Goal: Transaction & Acquisition: Book appointment/travel/reservation

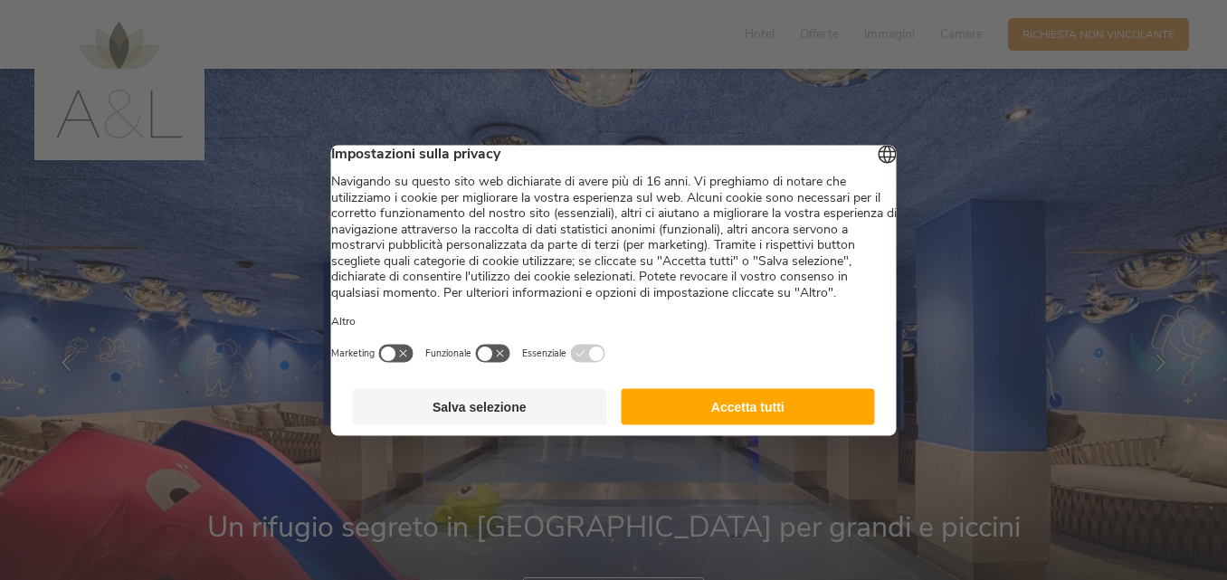
click at [756, 421] on button "Accetta tutti" at bounding box center [748, 406] width 254 height 36
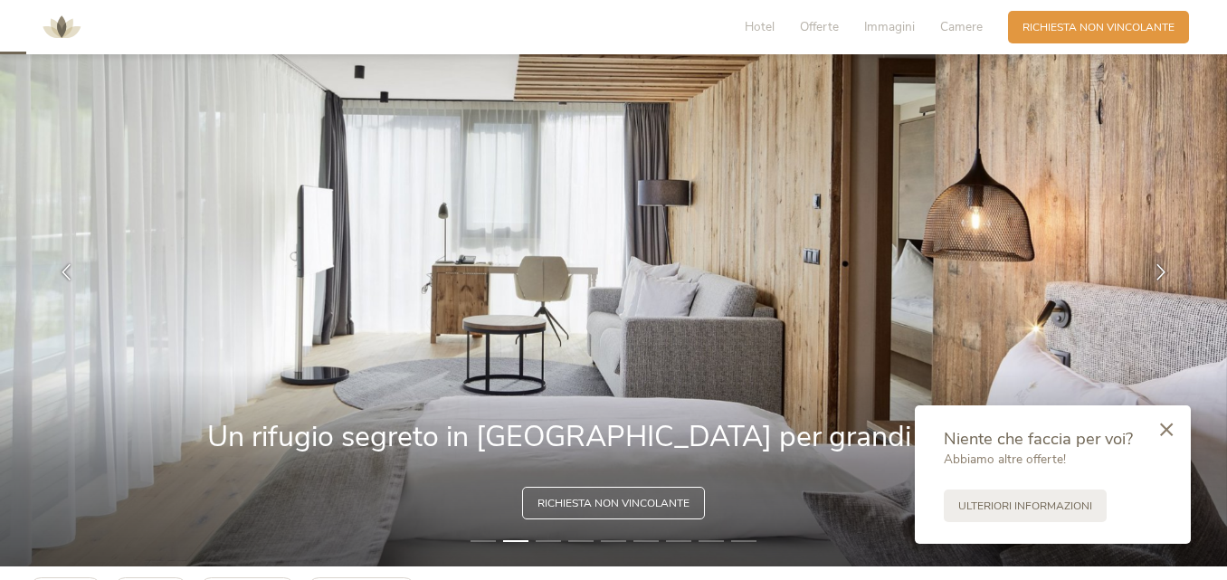
scroll to position [181, 0]
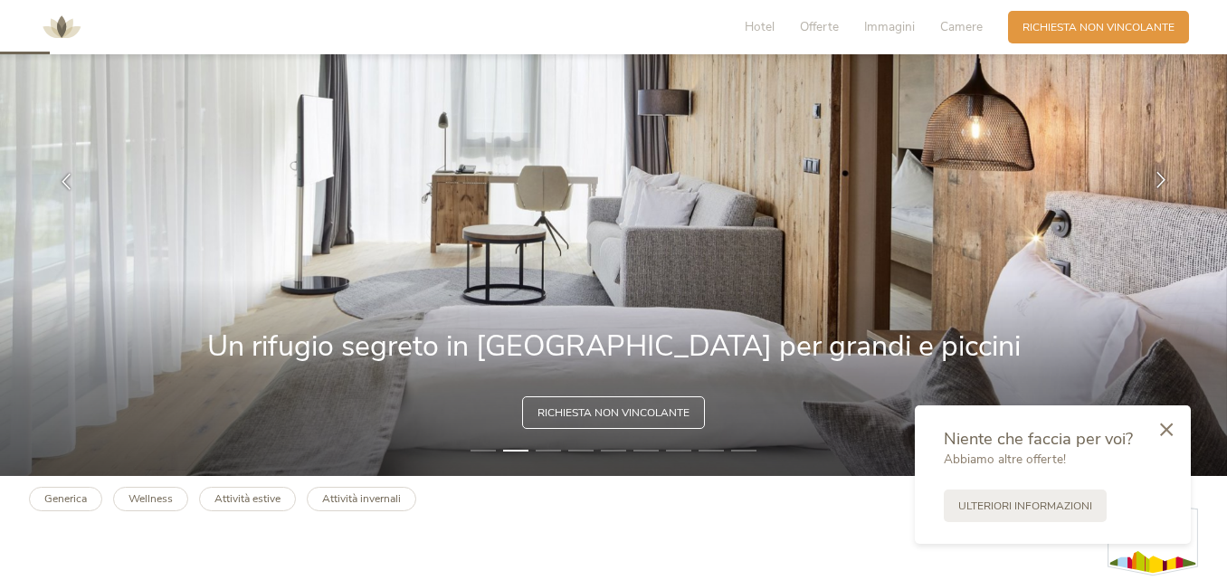
click at [1163, 180] on icon at bounding box center [1161, 180] width 16 height 16
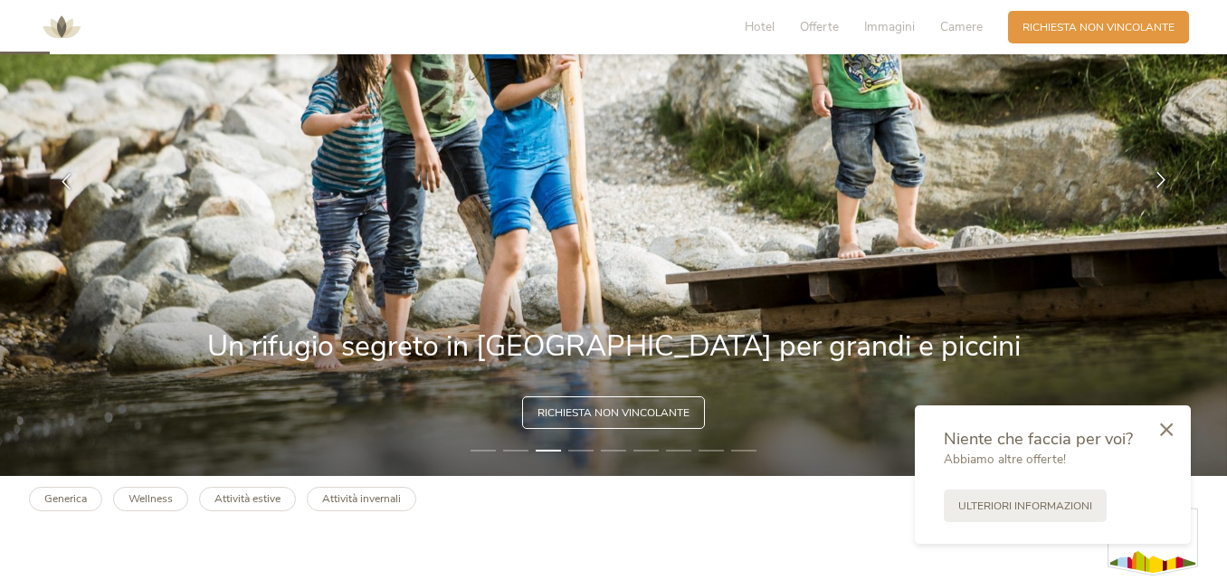
click at [1163, 180] on icon at bounding box center [1161, 180] width 16 height 16
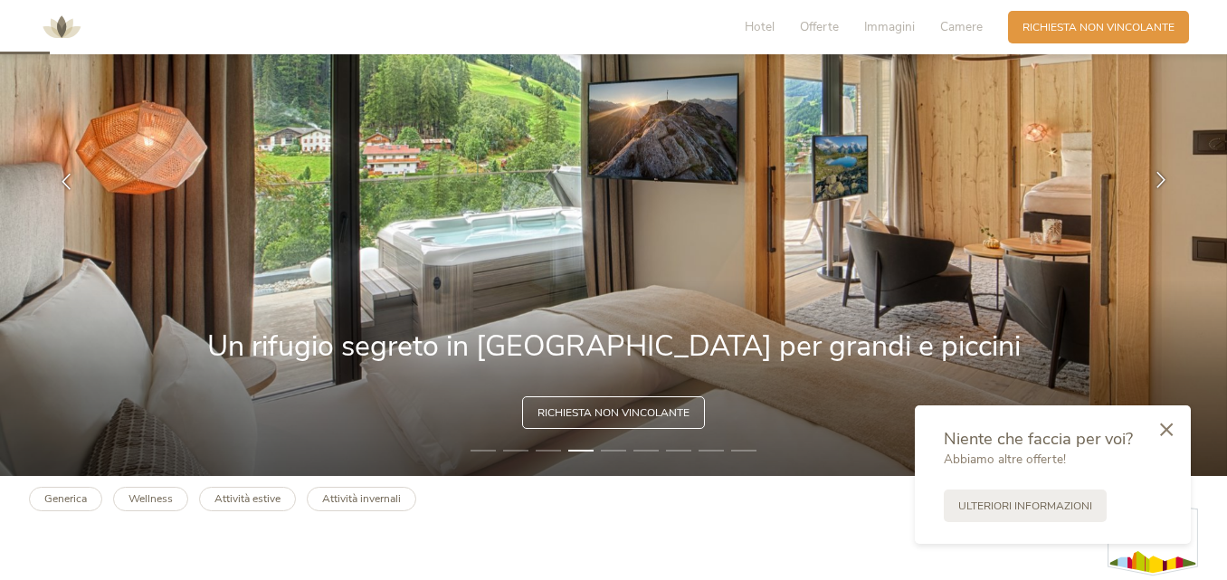
click at [1163, 180] on icon at bounding box center [1161, 180] width 16 height 16
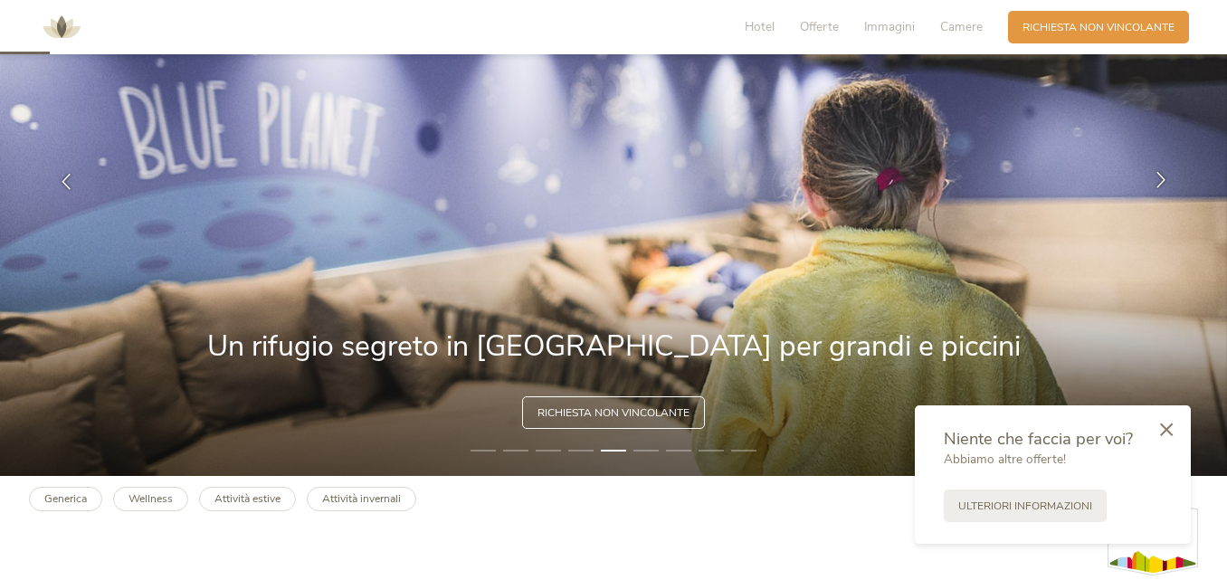
click at [1163, 180] on icon at bounding box center [1161, 180] width 16 height 16
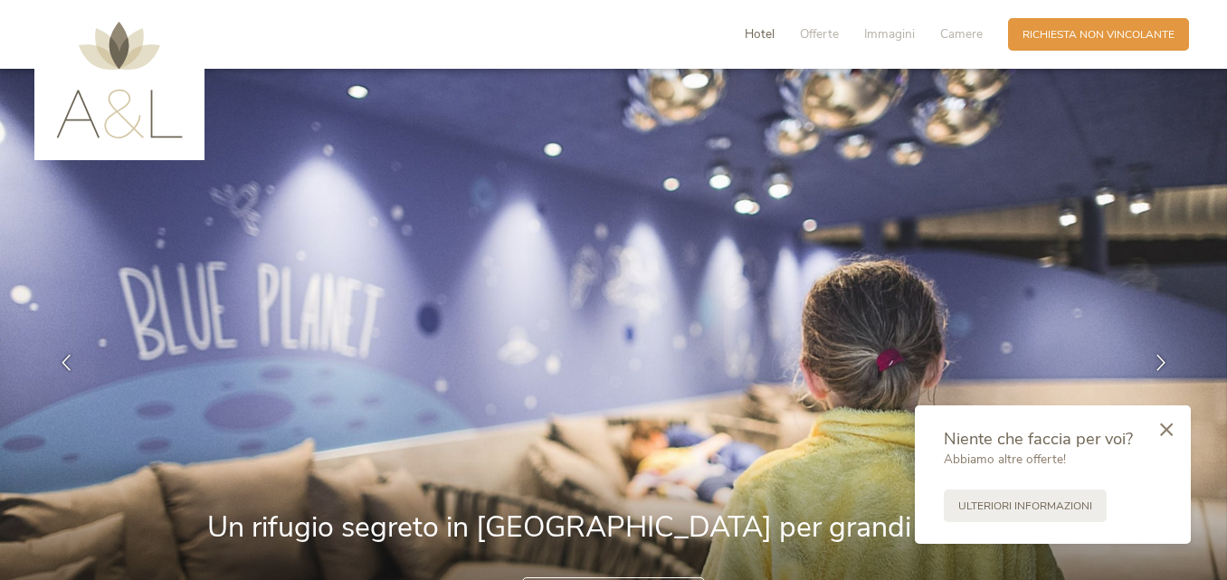
click at [755, 32] on span "Hotel" at bounding box center [760, 33] width 30 height 17
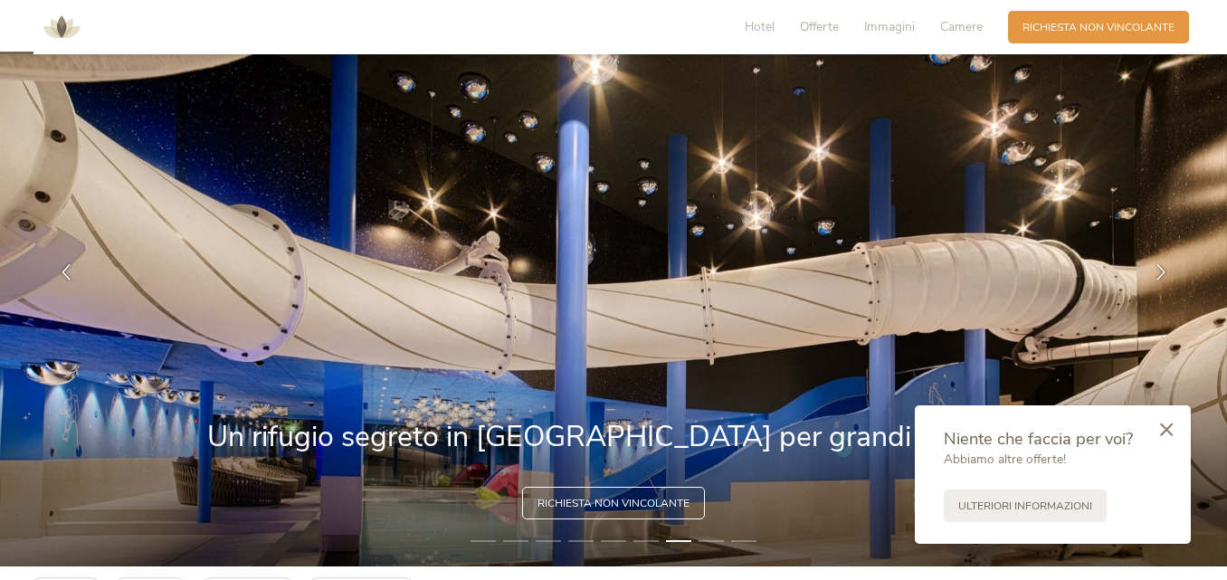
scroll to position [181, 0]
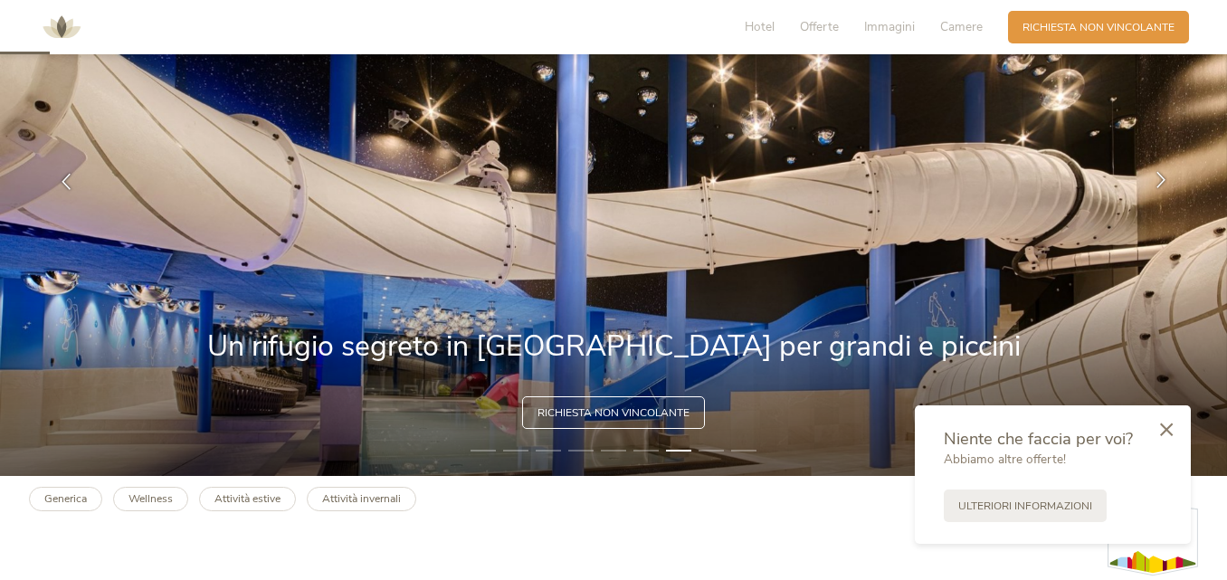
click at [1165, 177] on icon at bounding box center [1161, 180] width 16 height 16
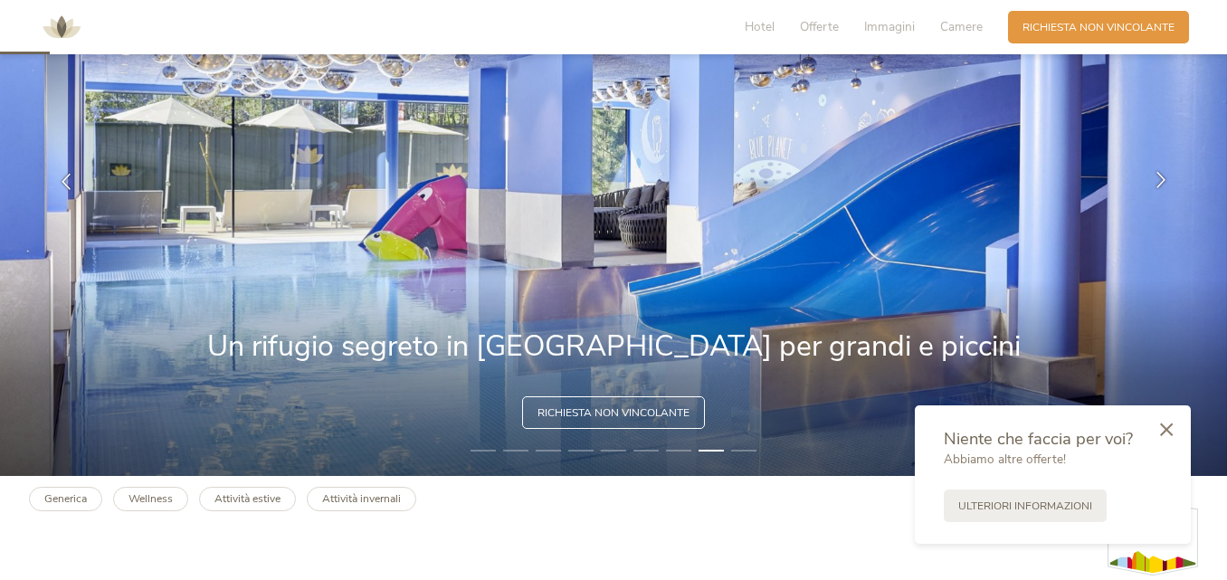
click at [1165, 177] on icon at bounding box center [1161, 180] width 16 height 16
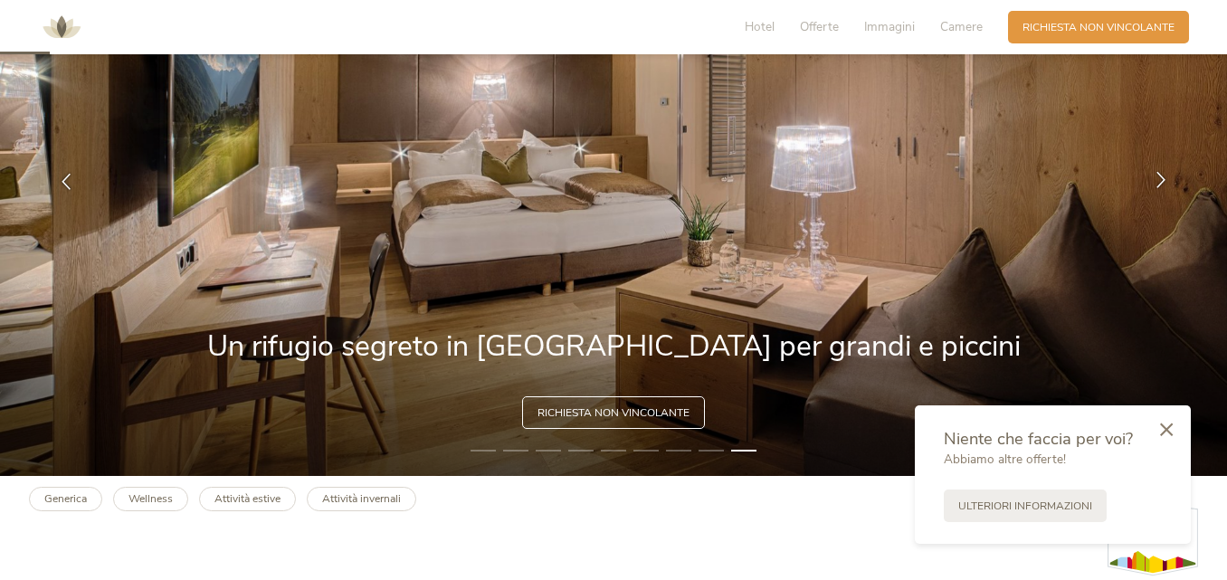
click at [1165, 177] on icon at bounding box center [1161, 180] width 16 height 16
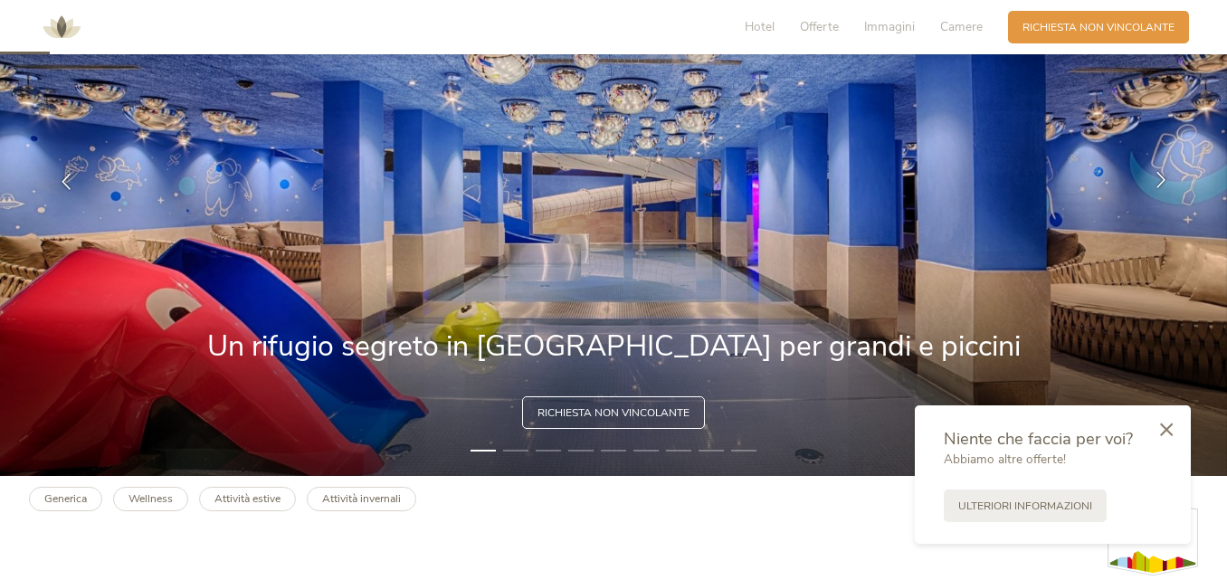
click at [1165, 177] on icon at bounding box center [1161, 180] width 16 height 16
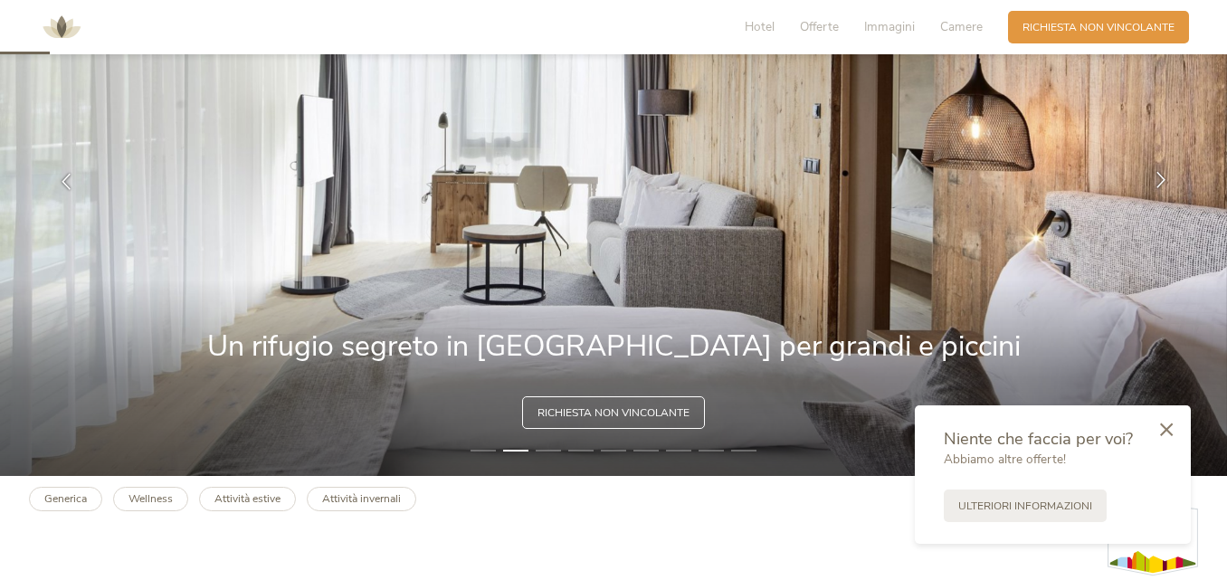
click at [1165, 177] on icon at bounding box center [1161, 180] width 16 height 16
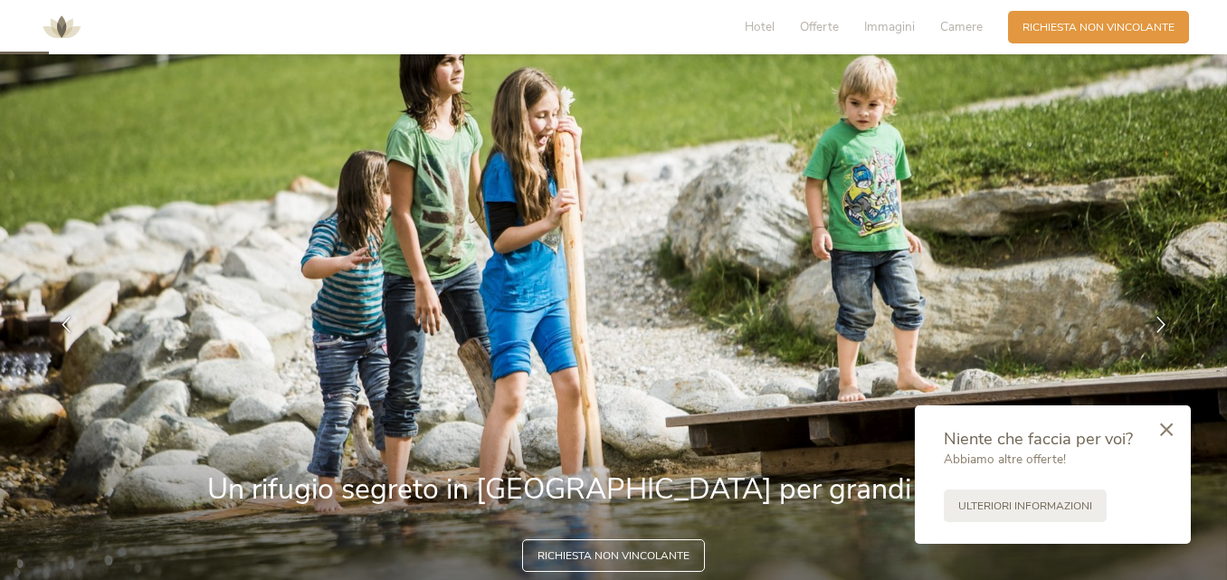
scroll to position [0, 0]
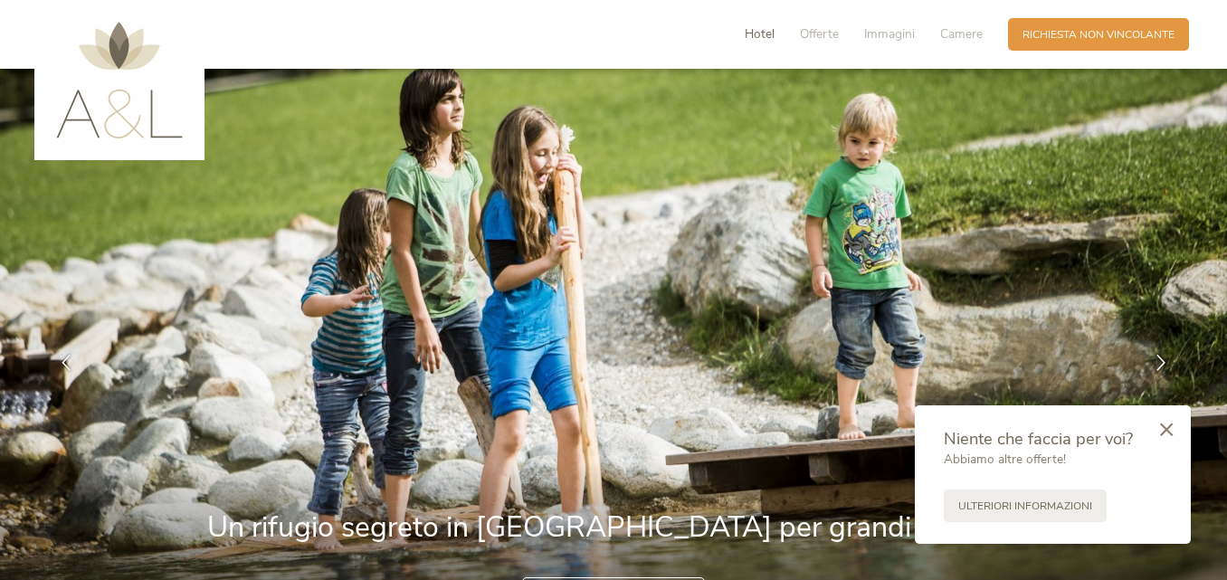
click at [768, 34] on span "Hotel" at bounding box center [760, 33] width 30 height 17
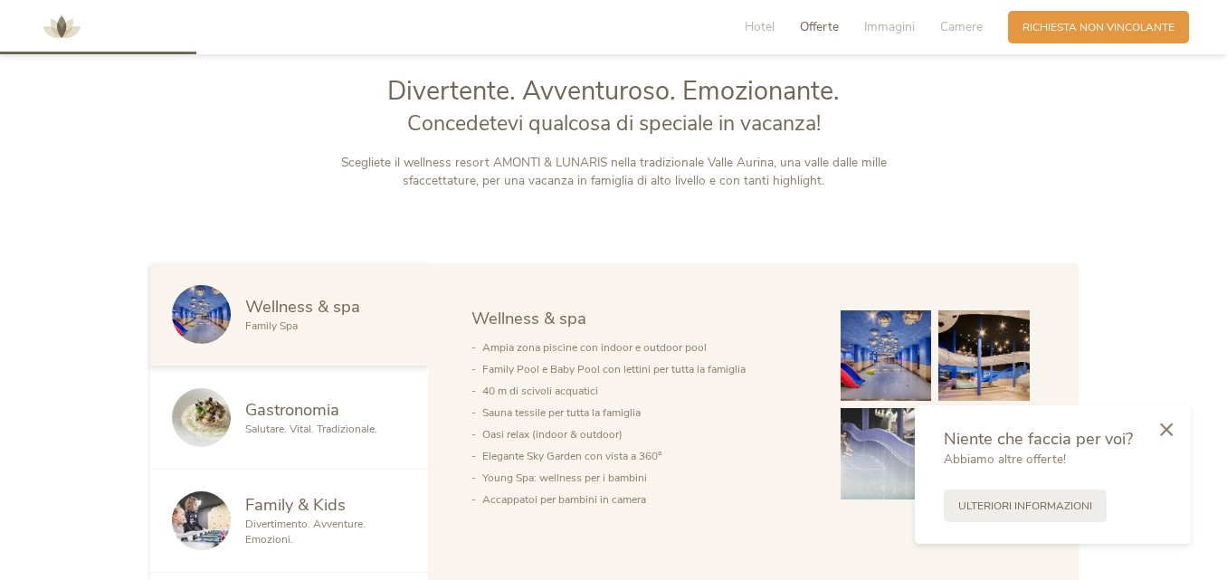
scroll to position [721, 0]
click at [820, 23] on span "Offerte" at bounding box center [819, 26] width 39 height 17
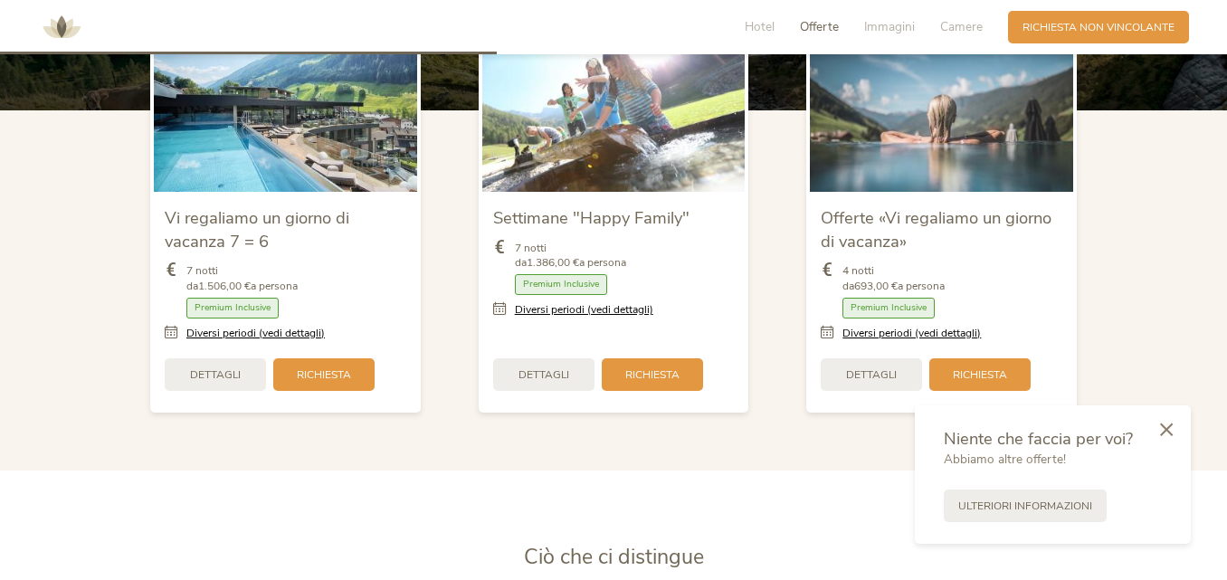
scroll to position [1874, 0]
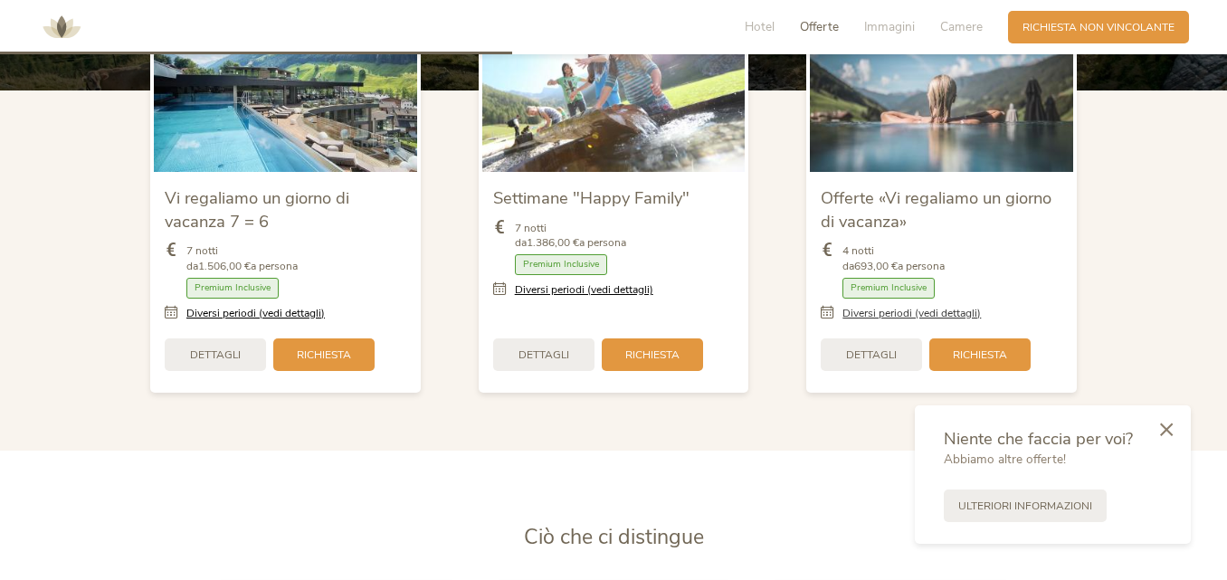
click at [920, 310] on link "Diversi periodi (vedi dettagli)" at bounding box center [911, 313] width 138 height 15
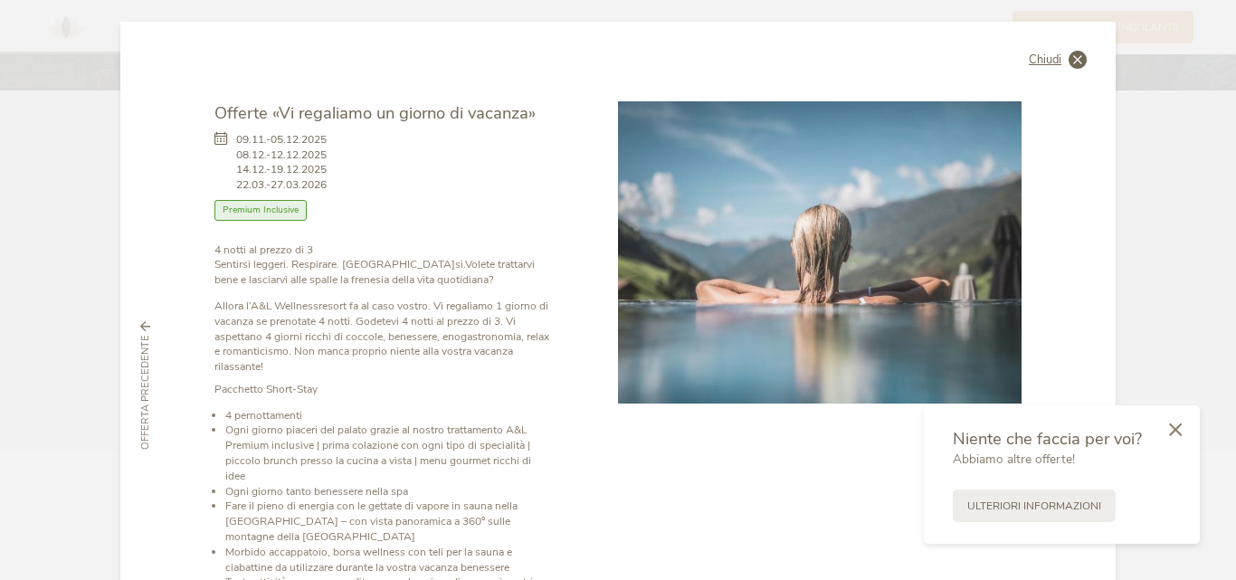
click at [1069, 57] on icon at bounding box center [1078, 60] width 18 height 18
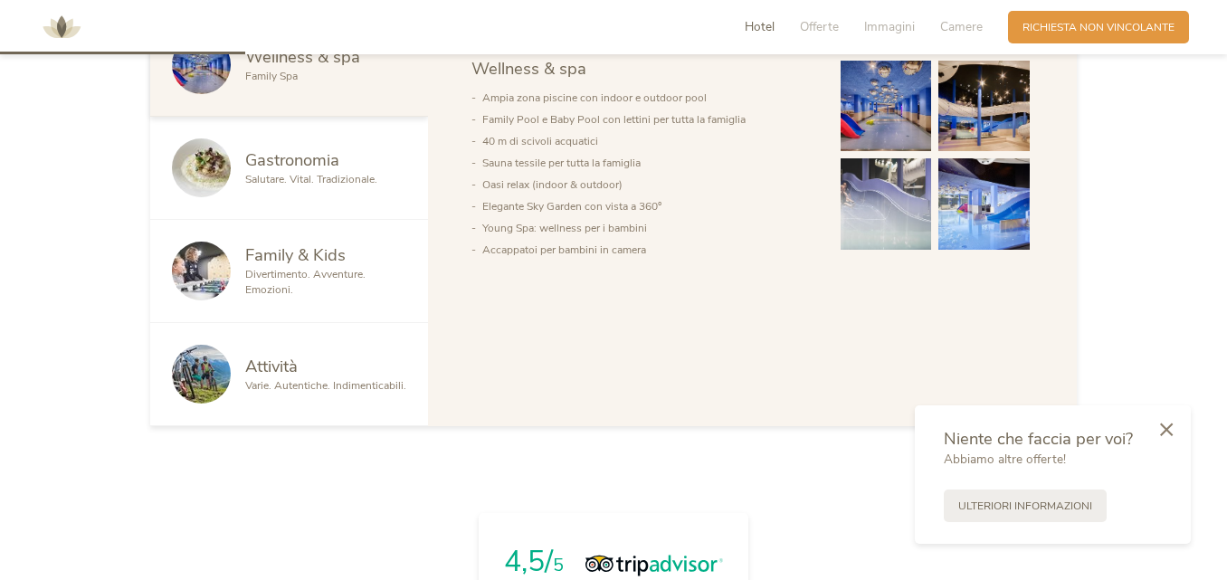
scroll to position [879, 0]
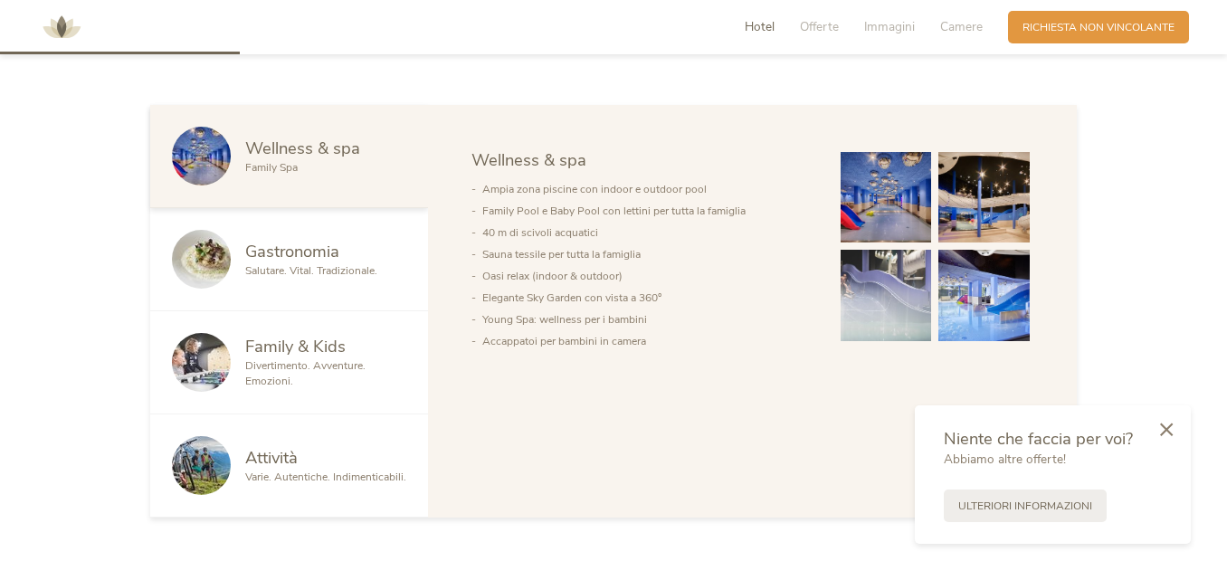
click at [291, 359] on span "Divertimento. Avventure. Emozioni." at bounding box center [305, 373] width 120 height 30
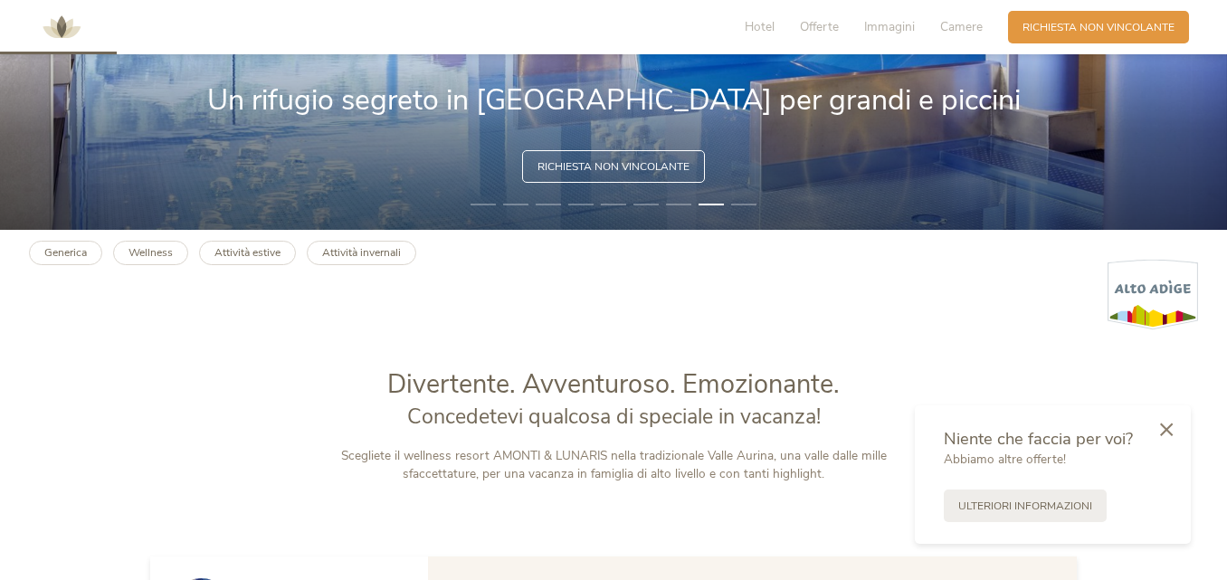
scroll to position [426, 0]
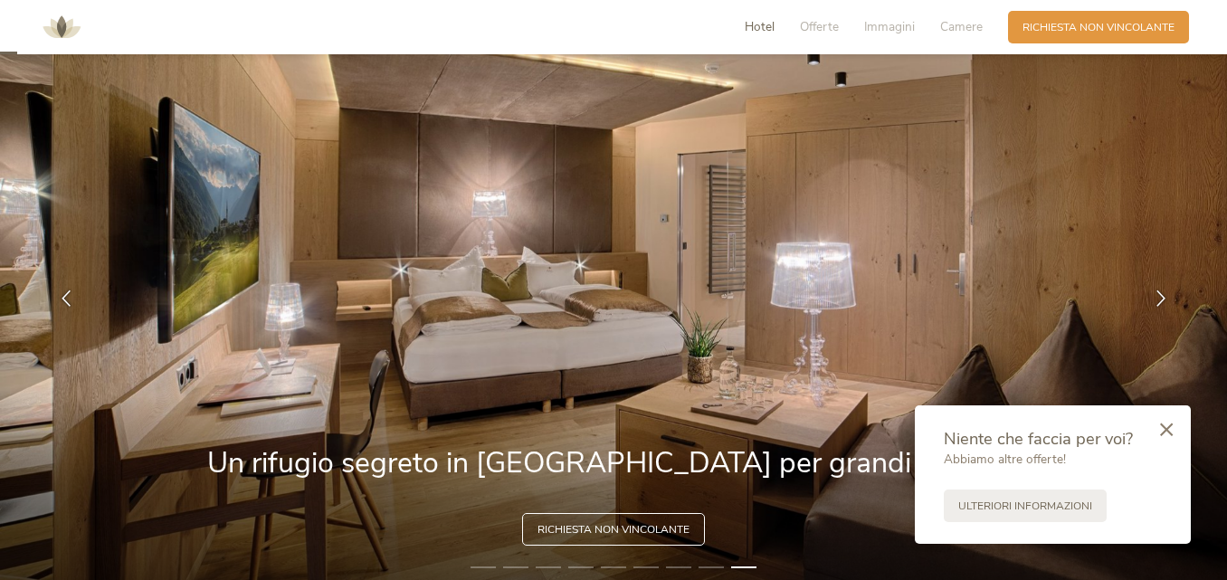
click at [757, 31] on span "Hotel" at bounding box center [760, 26] width 30 height 17
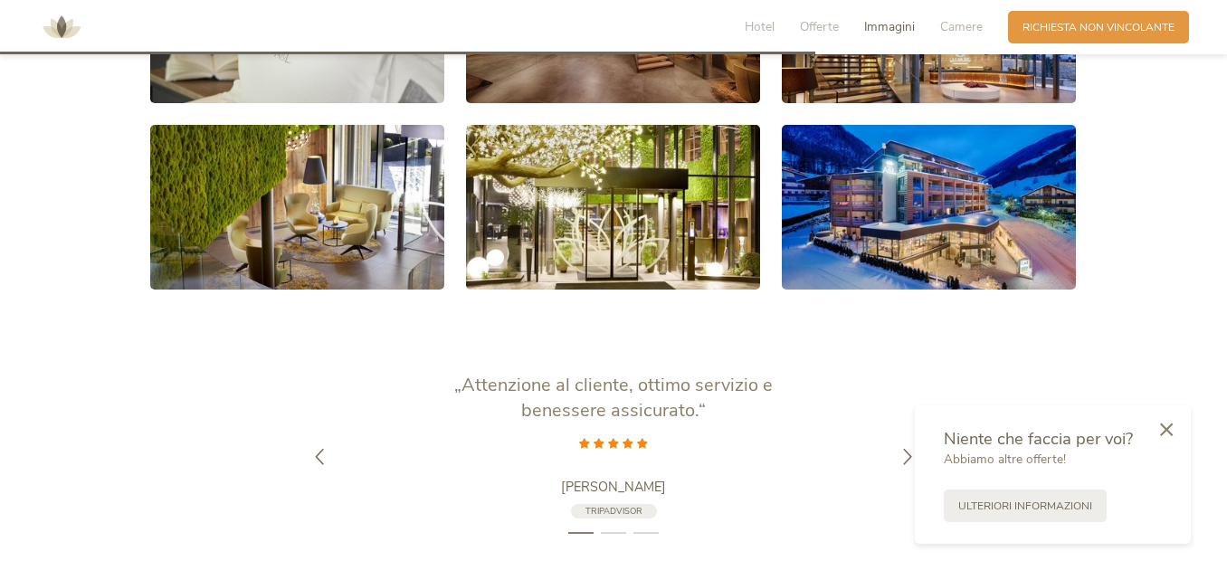
scroll to position [2984, 0]
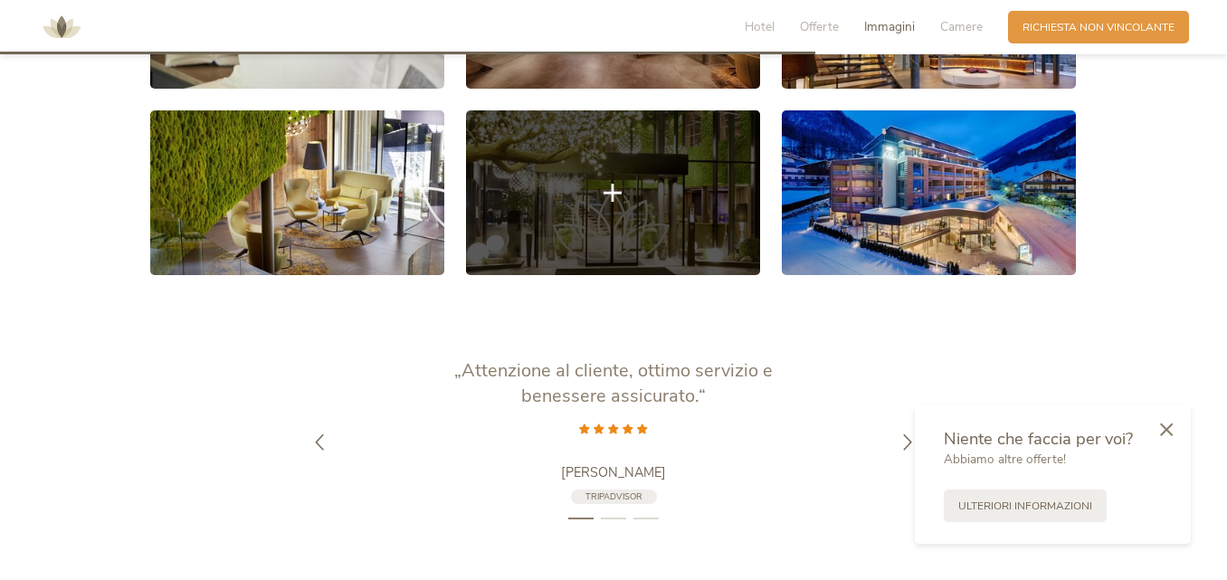
click at [635, 194] on link at bounding box center [613, 193] width 294 height 166
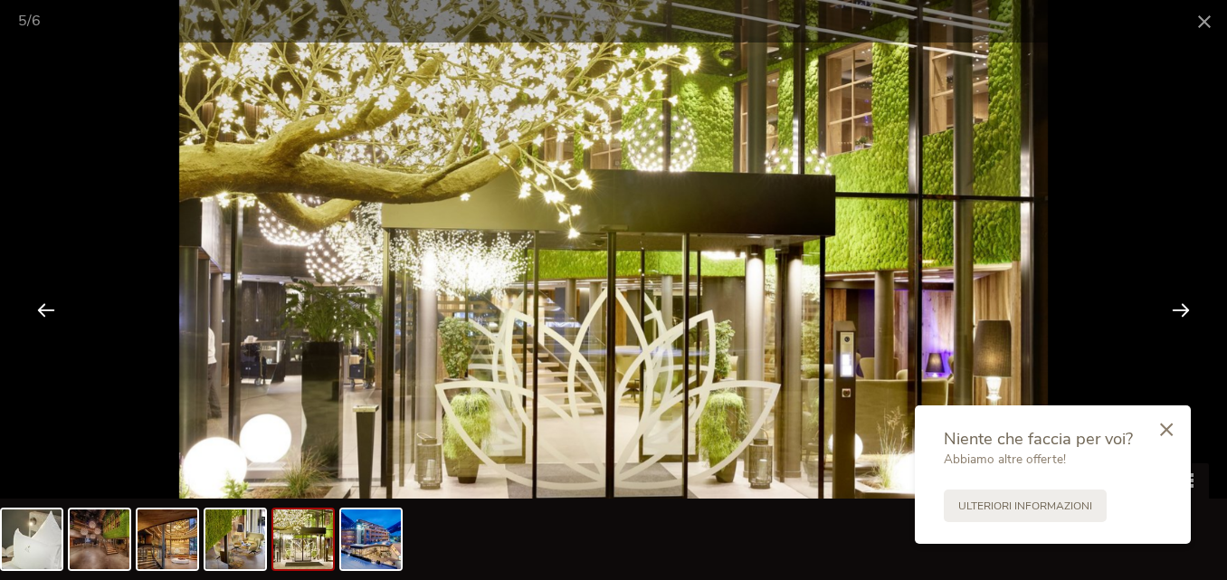
click at [1185, 301] on div at bounding box center [1181, 309] width 56 height 56
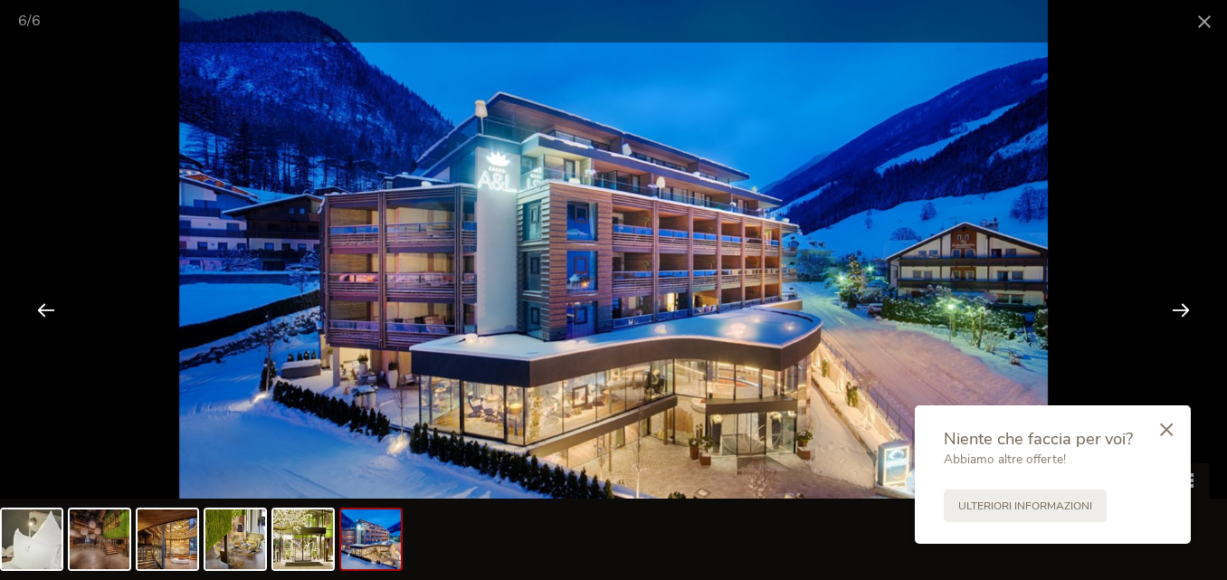
click at [1184, 302] on div at bounding box center [1181, 309] width 56 height 56
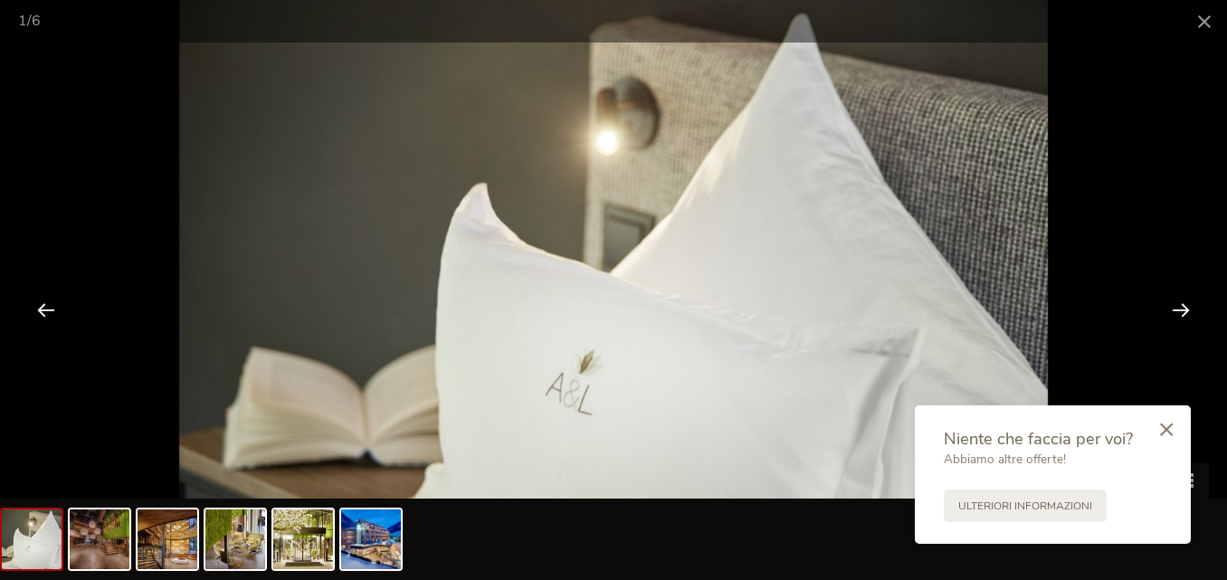
click at [1184, 302] on div at bounding box center [1181, 309] width 56 height 56
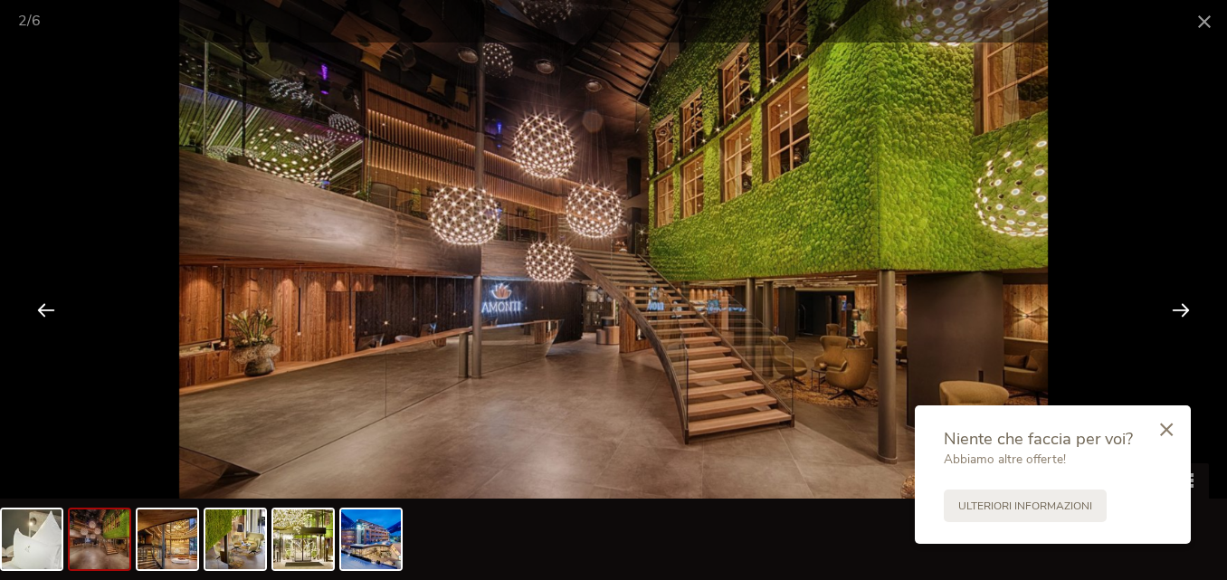
click at [1184, 302] on div at bounding box center [1181, 309] width 56 height 56
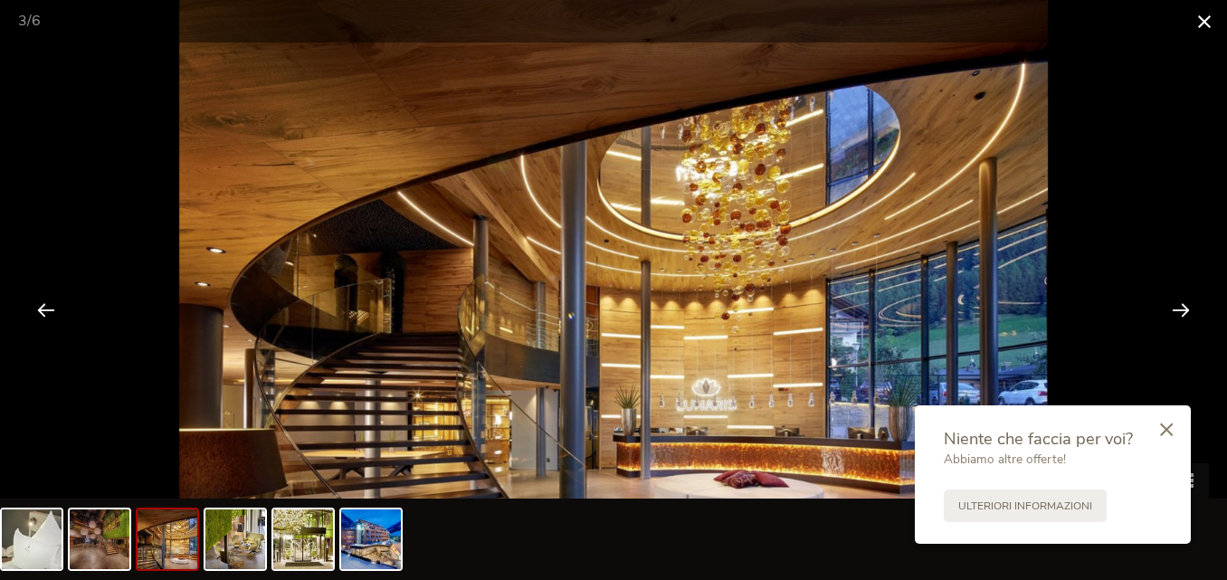
click at [1209, 14] on span at bounding box center [1204, 21] width 45 height 43
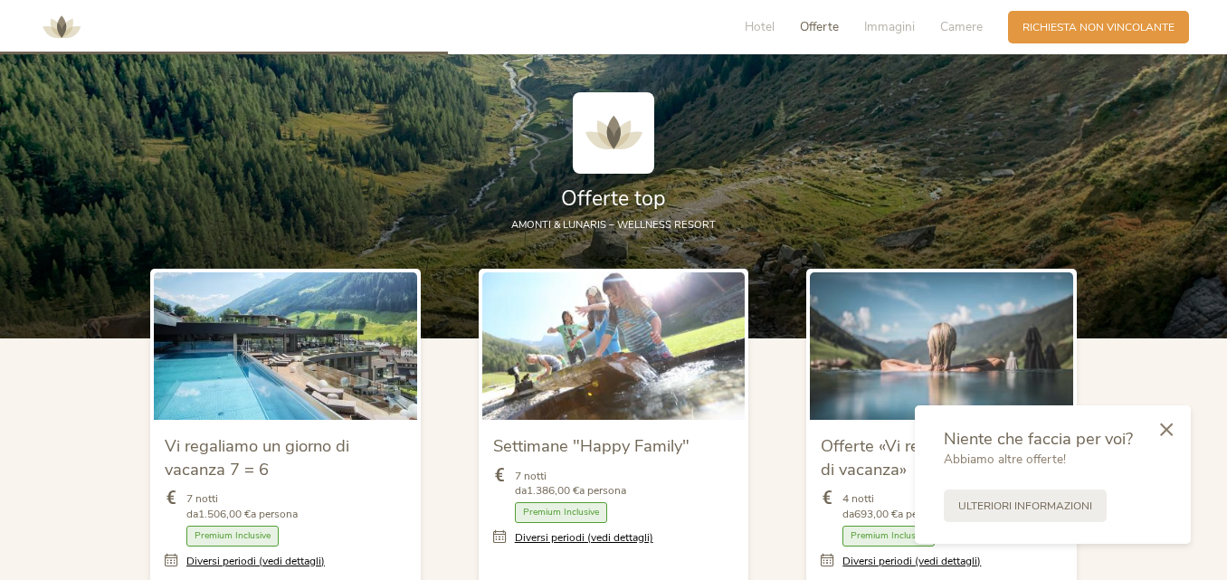
scroll to position [1898, 0]
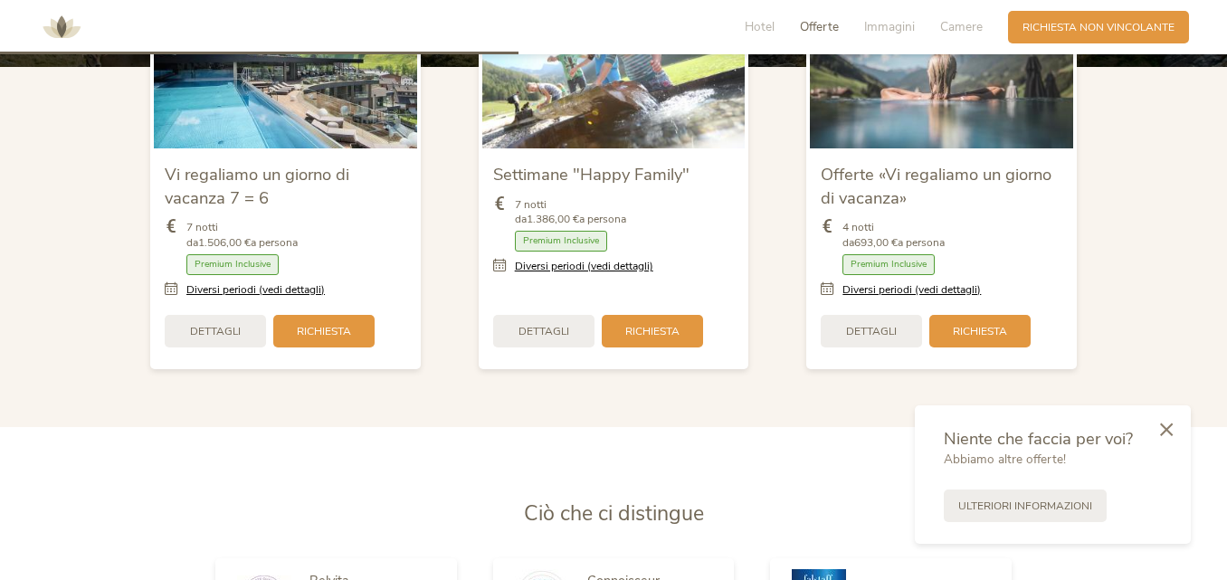
click at [523, 329] on span "Dettagli" at bounding box center [544, 331] width 51 height 15
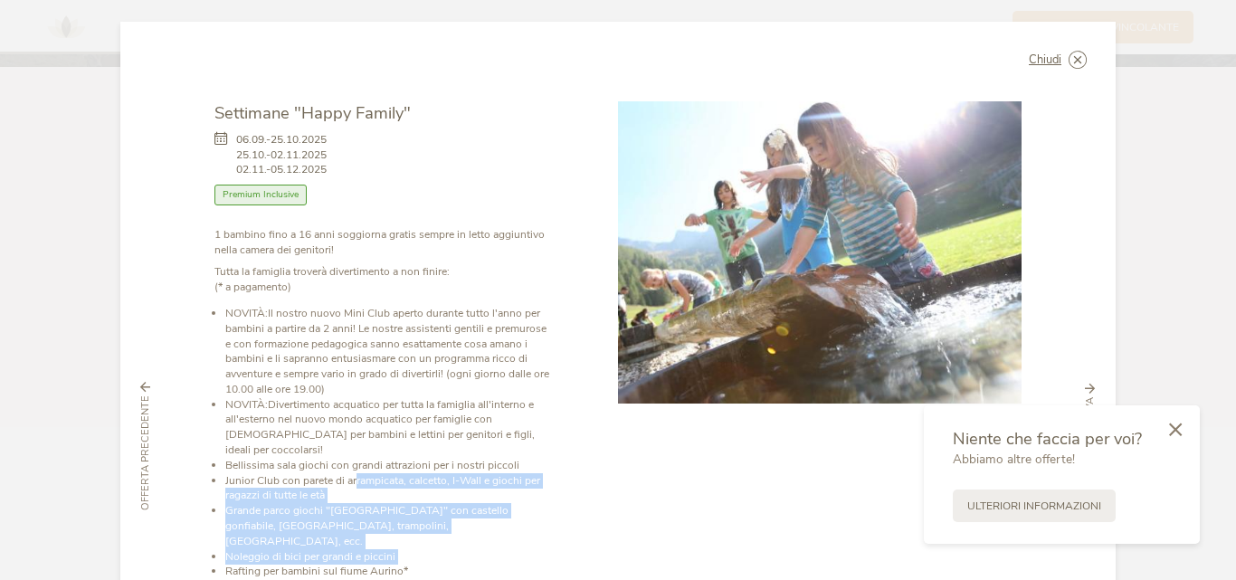
drag, startPoint x: 247, startPoint y: 538, endPoint x: 201, endPoint y: 540, distance: 46.2
click at [201, 540] on div "Chiudi Settimane "Happy Family" 06.09.-25.10.2025 25.10.-02.11.2025 02.11.-05.1…" at bounding box center [617, 446] width 995 height 849
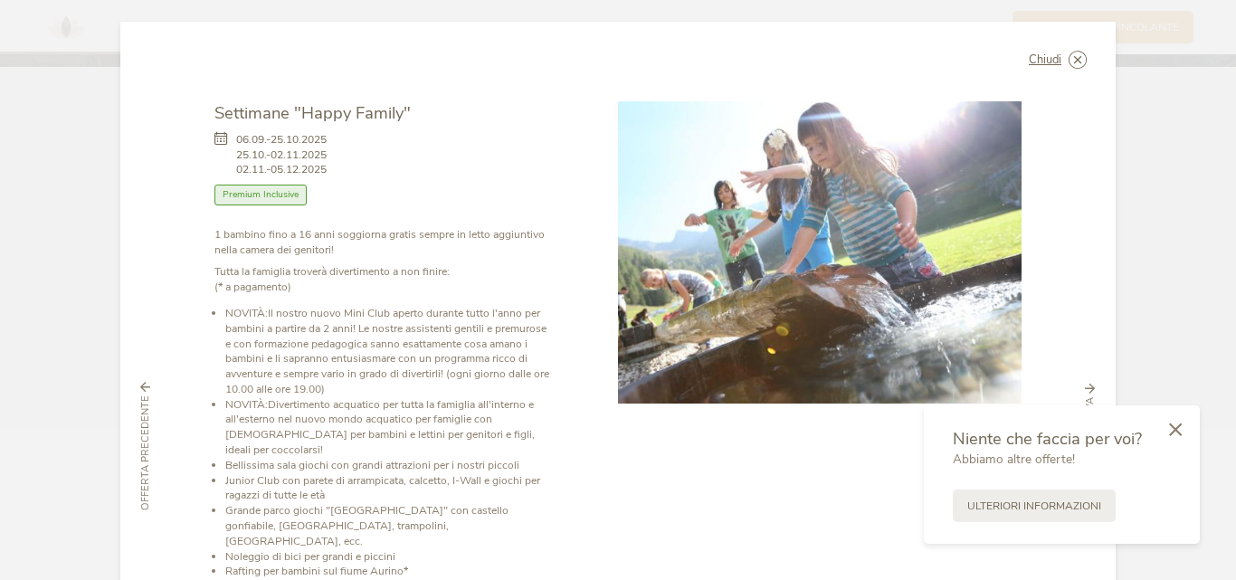
click at [535, 148] on div "06.09.-25.10.2025 25.10.-02.11.2025 02.11.-05.12.2025 Camera con colazione Mezz…" at bounding box center [383, 176] width 339 height 102
click at [1073, 55] on icon at bounding box center [1078, 60] width 18 height 18
